Goal: Navigation & Orientation: Find specific page/section

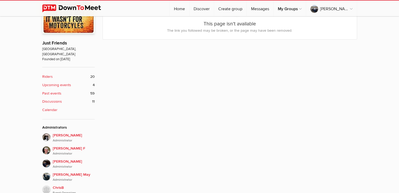
scroll to position [158, 0]
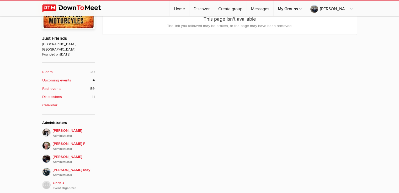
click at [54, 78] on b "Upcoming events" at bounding box center [56, 81] width 29 height 6
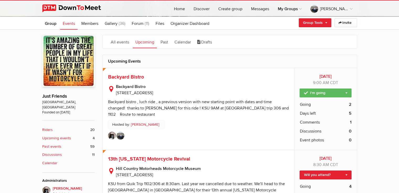
scroll to position [105, 0]
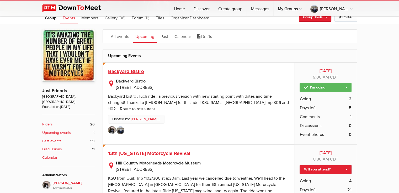
click at [124, 70] on span "Backyard Bistro" at bounding box center [126, 72] width 36 height 6
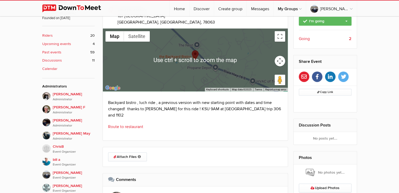
scroll to position [210, 0]
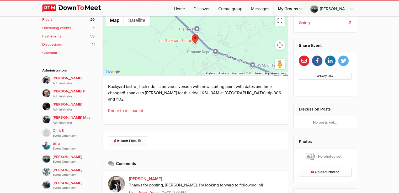
click at [128, 108] on link "Route to restaurant" at bounding box center [125, 110] width 35 height 5
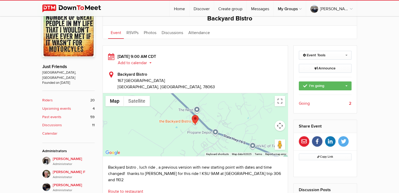
scroll to position [122, 0]
